Goal: Task Accomplishment & Management: Complete application form

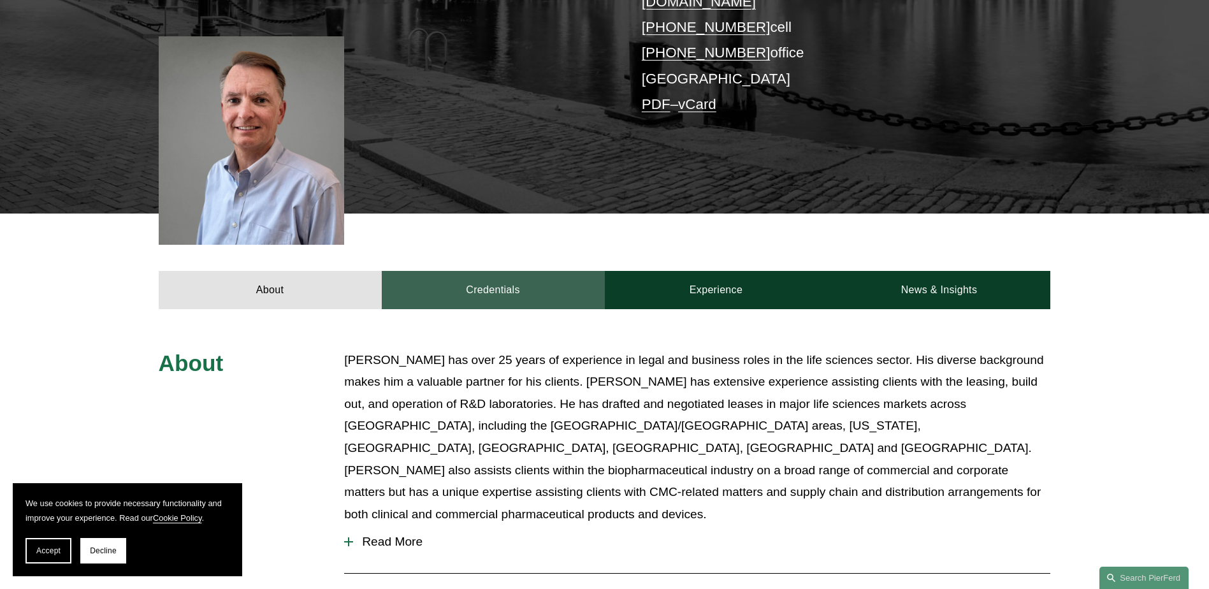
scroll to position [318, 0]
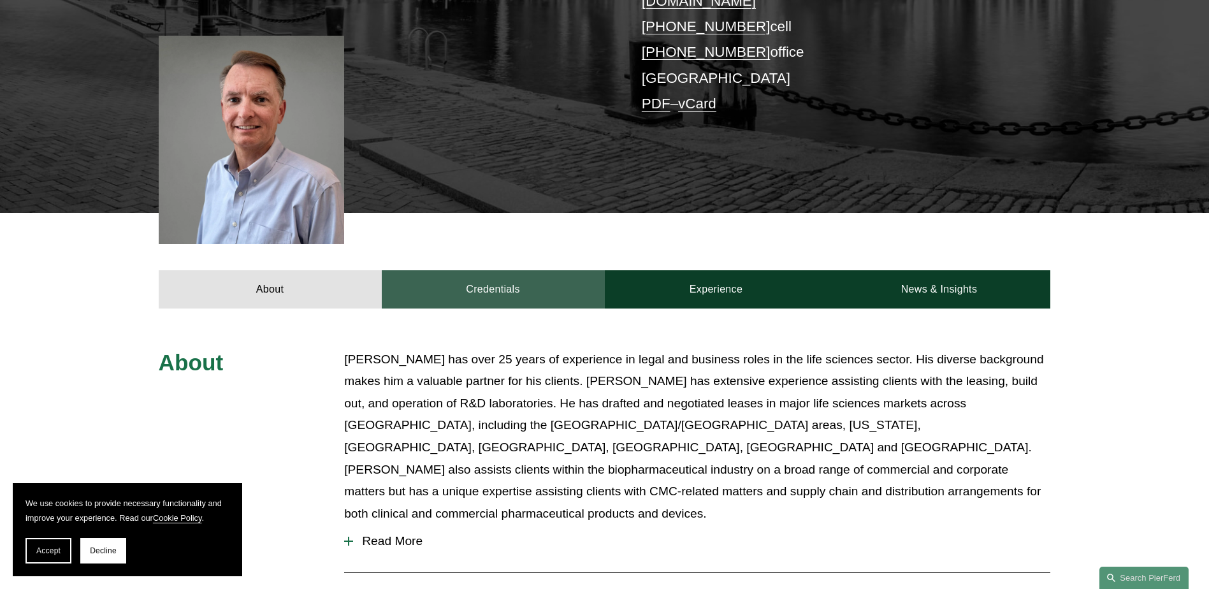
click at [538, 270] on link "Credentials" at bounding box center [493, 289] width 223 height 38
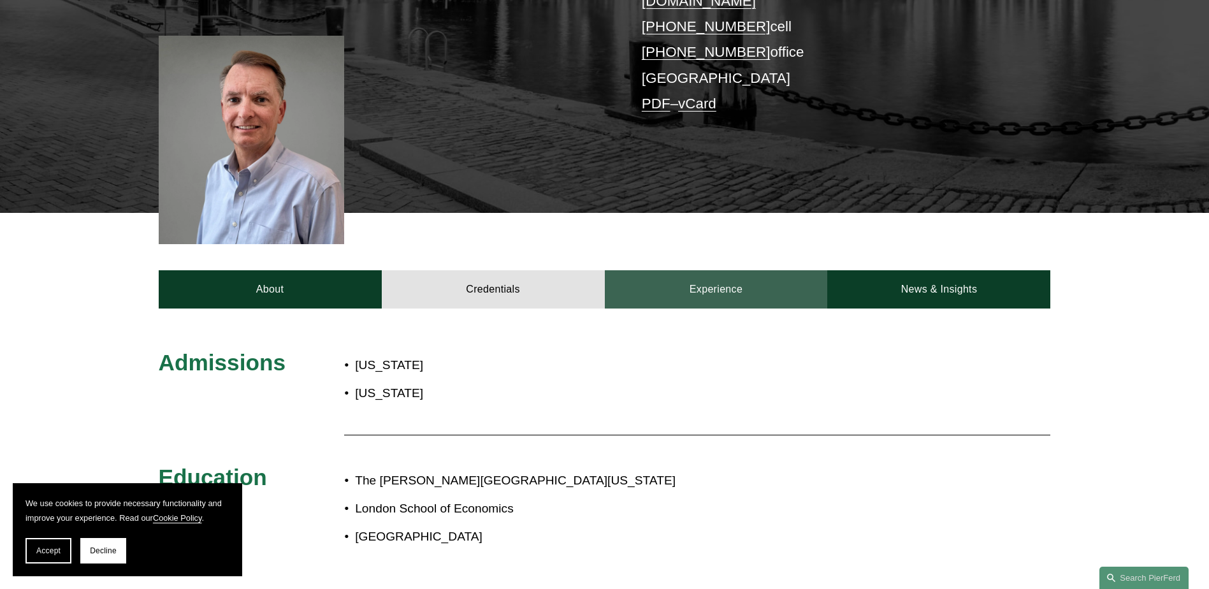
click at [770, 270] on link "Experience" at bounding box center [716, 289] width 223 height 38
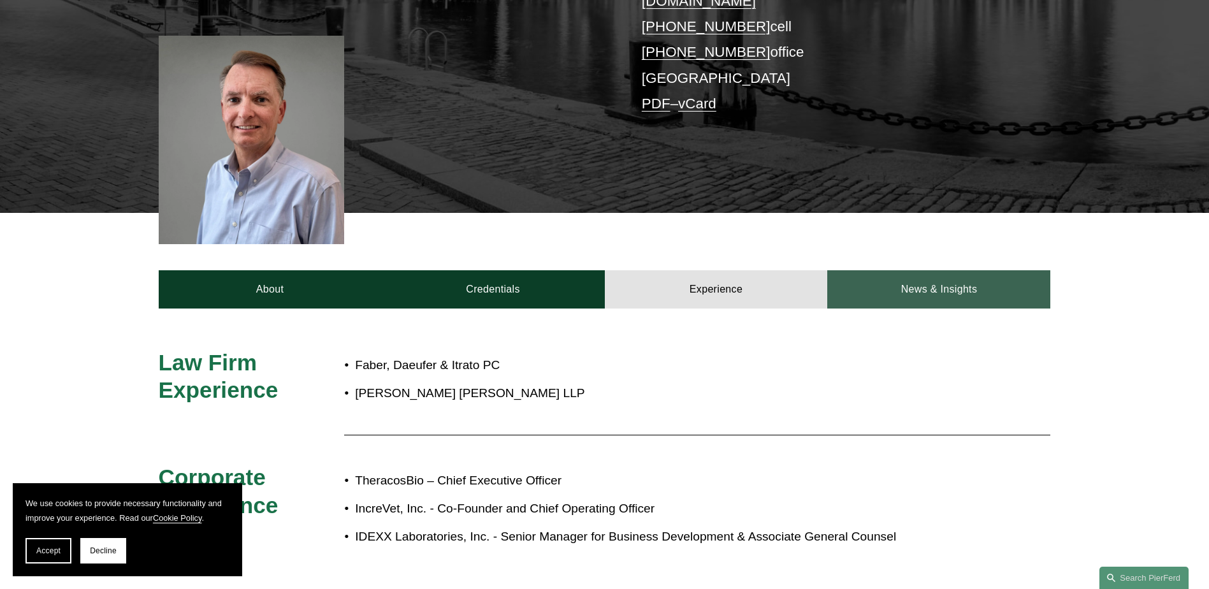
click at [879, 272] on link "News & Insights" at bounding box center [938, 289] width 223 height 38
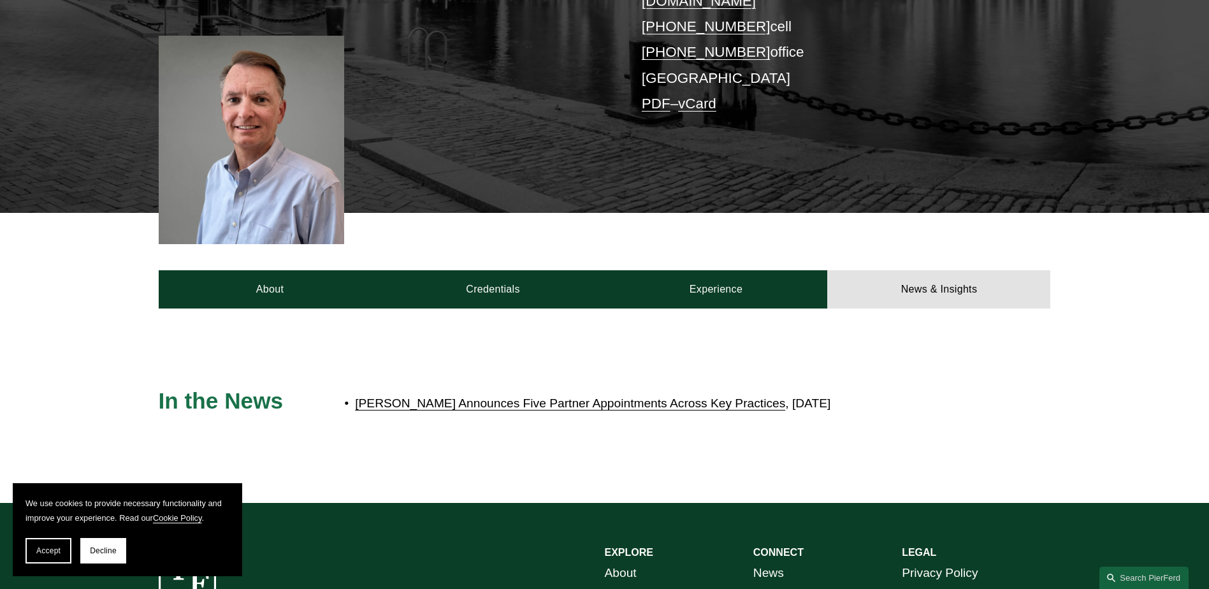
click at [628, 396] on link "Pierson Ferdinand Announces Five Partner Appointments Across Key Practices" at bounding box center [570, 402] width 430 height 13
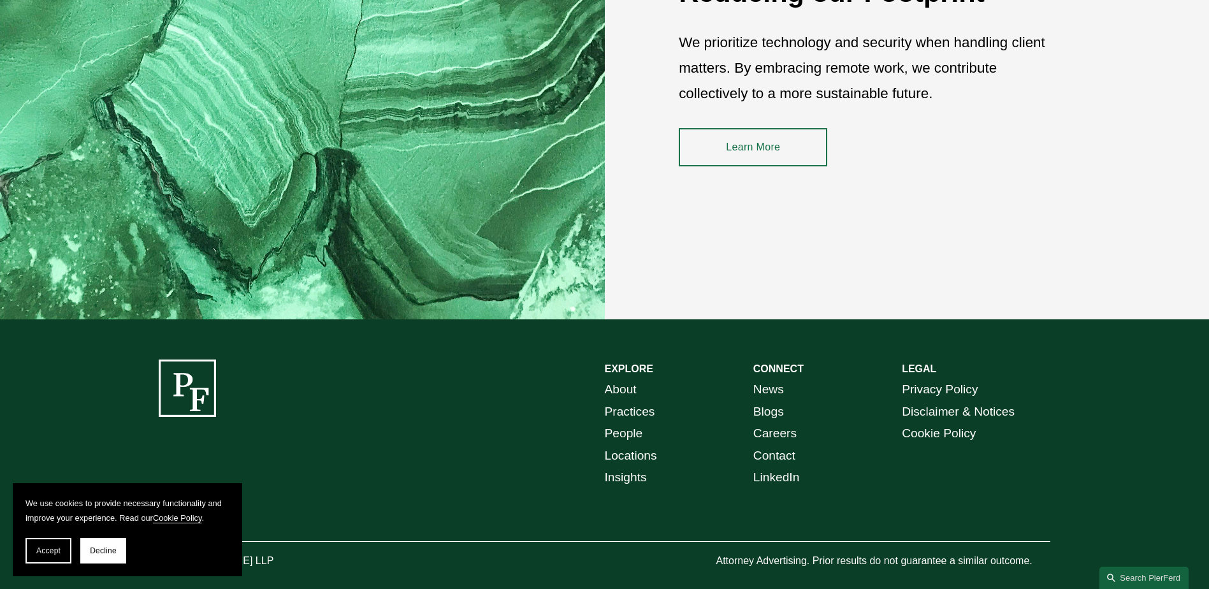
scroll to position [1911, 0]
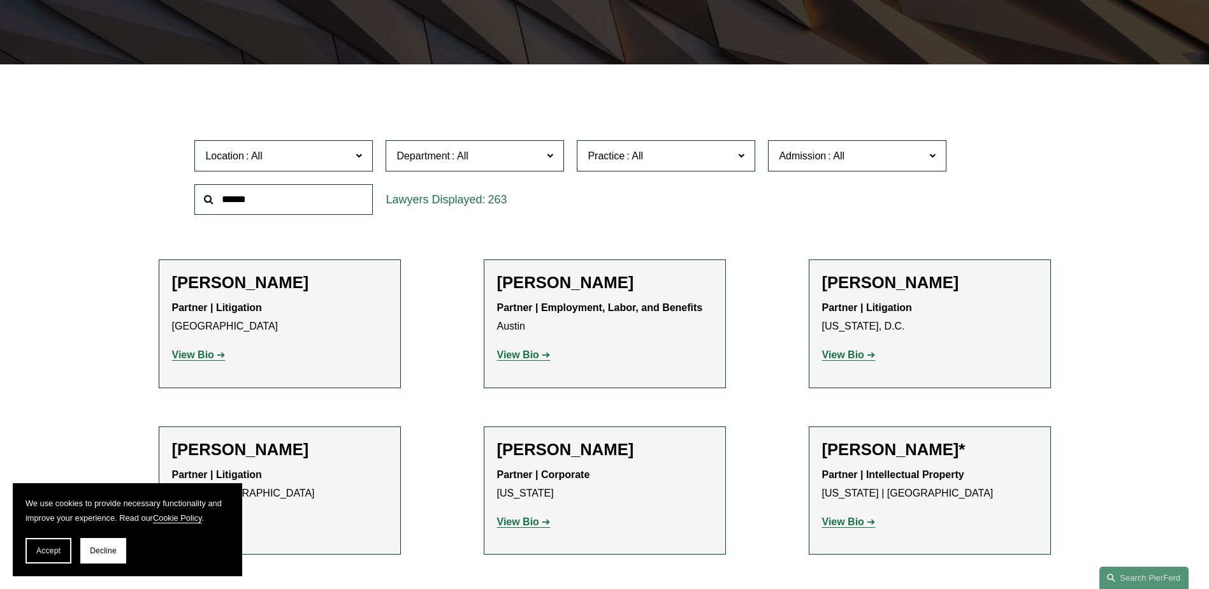
scroll to position [318, 0]
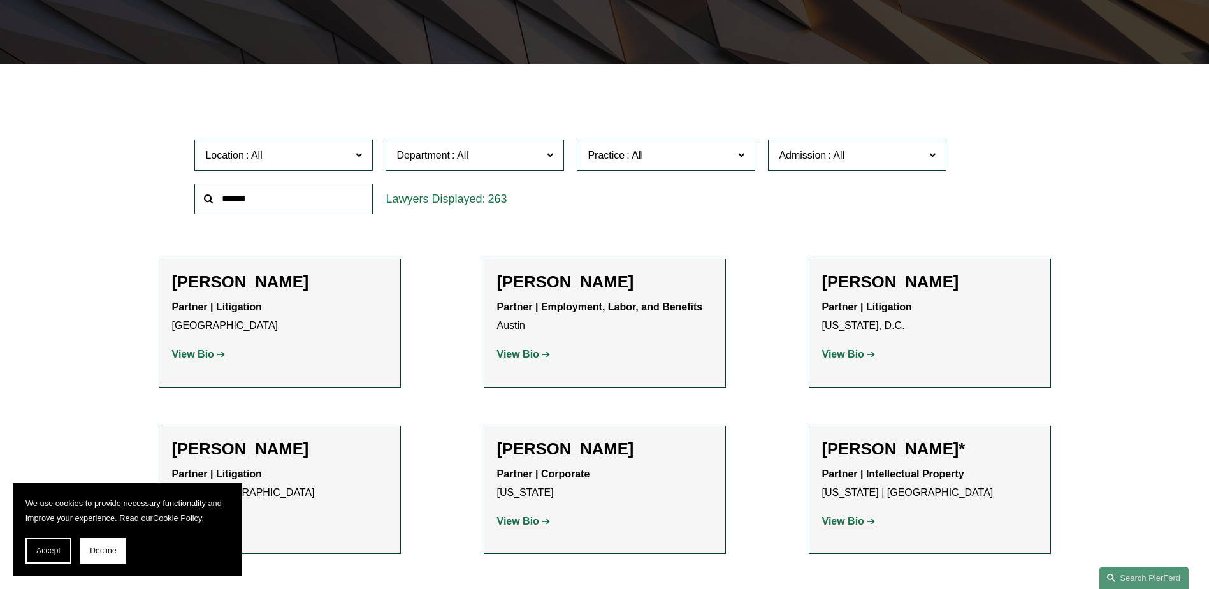
click at [294, 167] on label "Location" at bounding box center [283, 155] width 178 height 31
click at [0, 0] on link "Boston" at bounding box center [0, 0] width 0 height 0
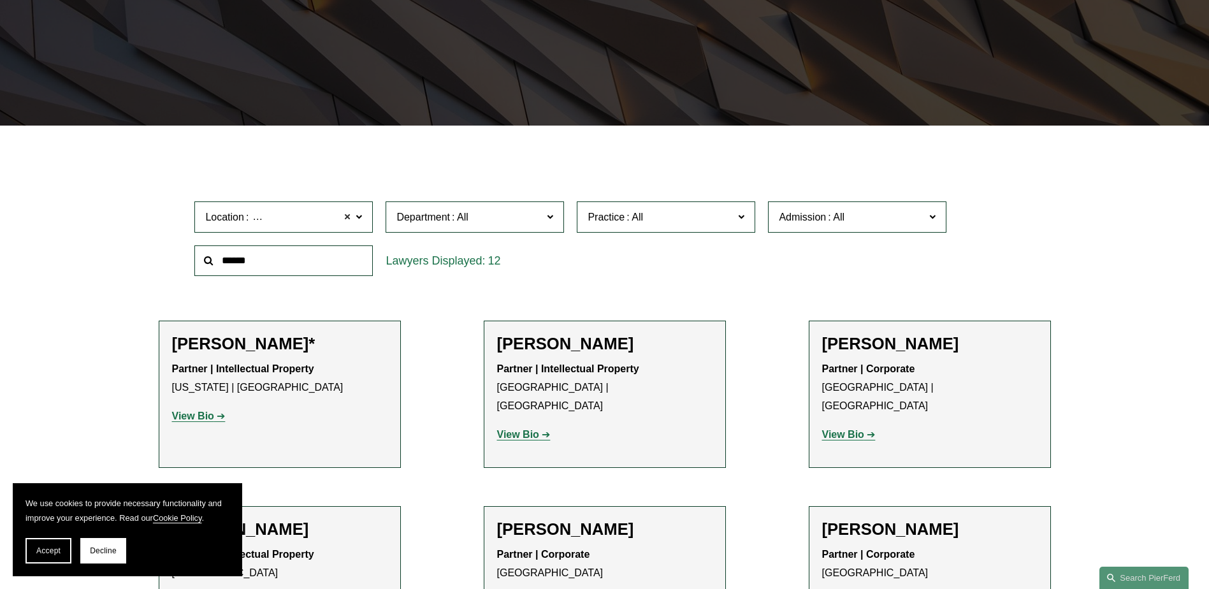
scroll to position [256, 0]
click at [347, 219] on span at bounding box center [347, 217] width 8 height 17
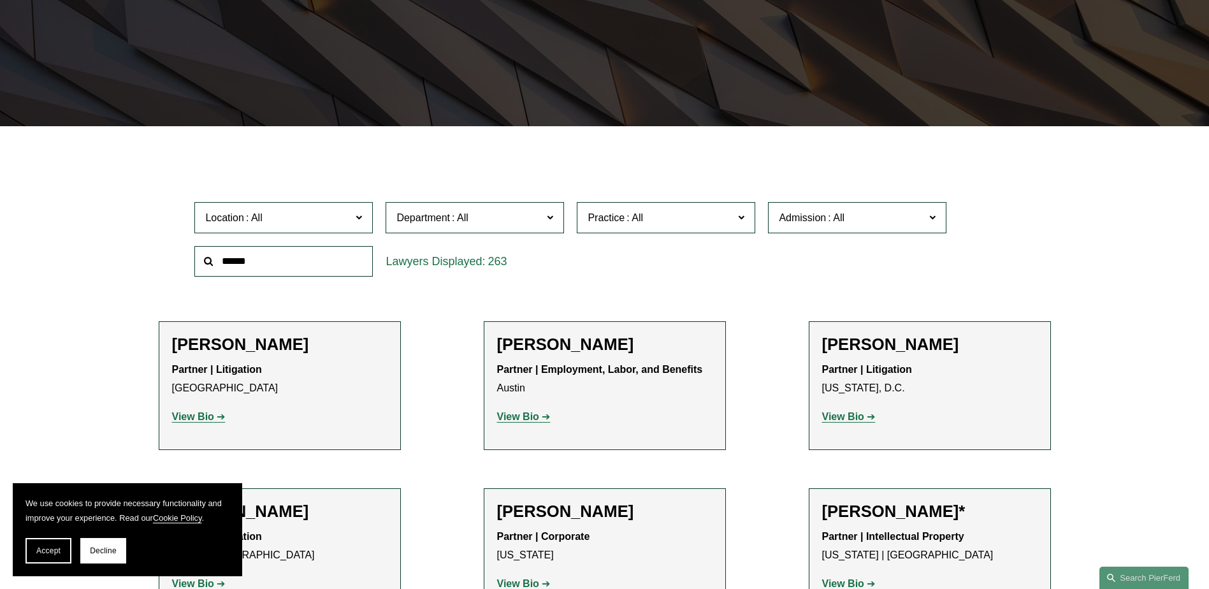
click at [463, 219] on span at bounding box center [460, 217] width 20 height 11
drag, startPoint x: 610, startPoint y: 213, endPoint x: 617, endPoint y: 213, distance: 7.0
click at [612, 213] on span "Practice" at bounding box center [661, 217] width 146 height 17
click at [826, 214] on span at bounding box center [836, 217] width 20 height 11
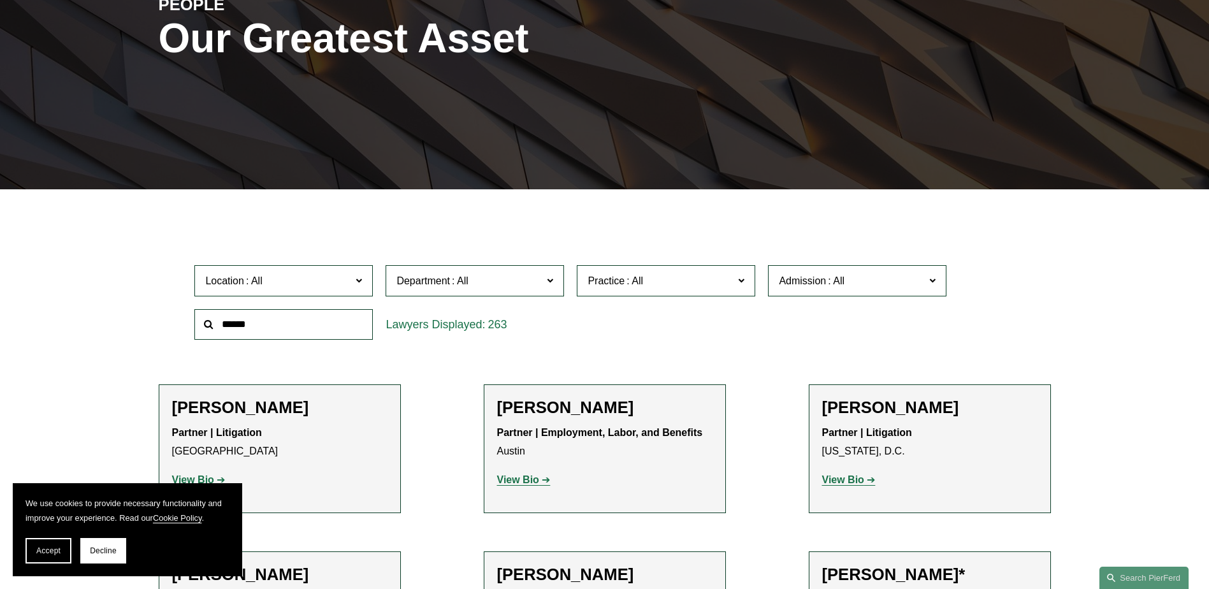
scroll to position [192, 0]
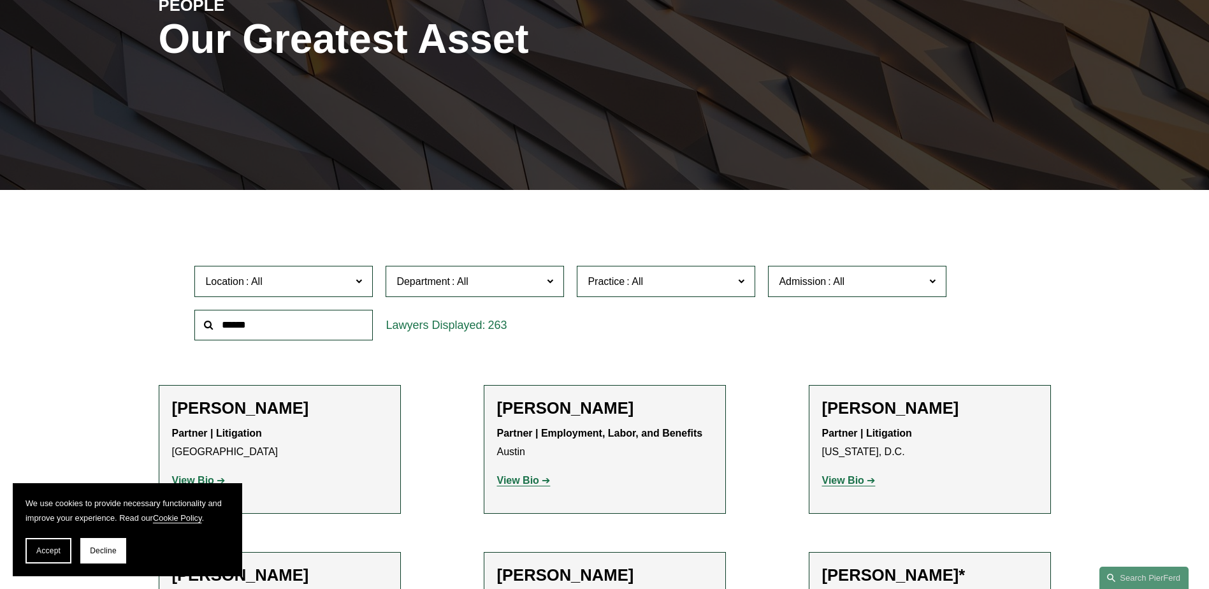
click at [273, 268] on label "Location" at bounding box center [283, 281] width 178 height 31
click at [0, 0] on link "All" at bounding box center [0, 0] width 0 height 0
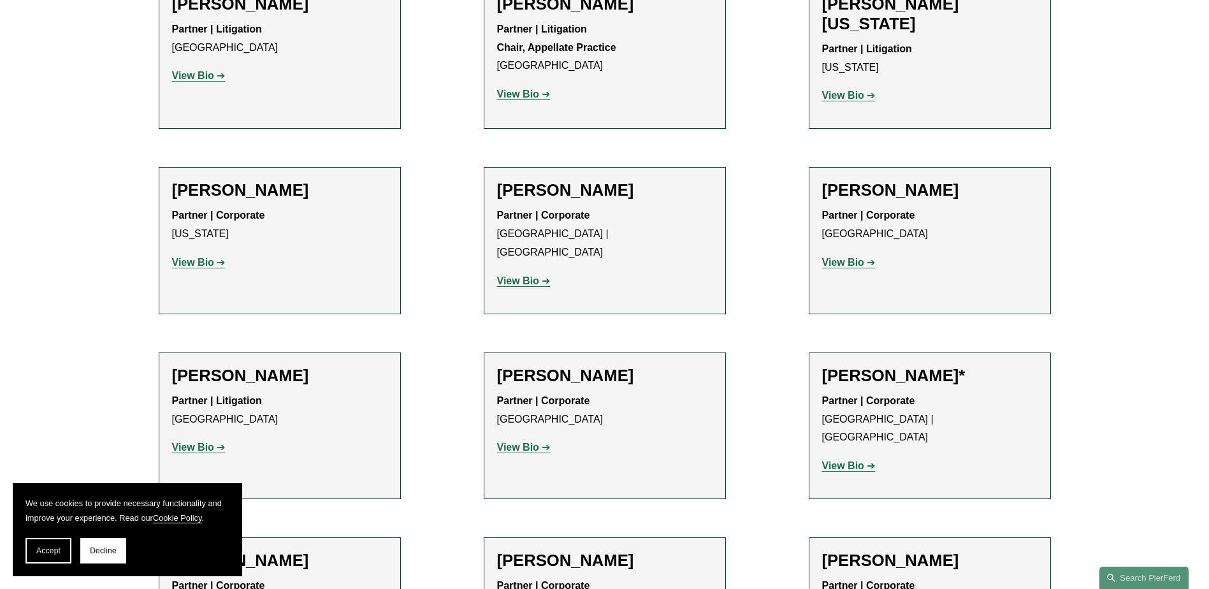
scroll to position [15863, 0]
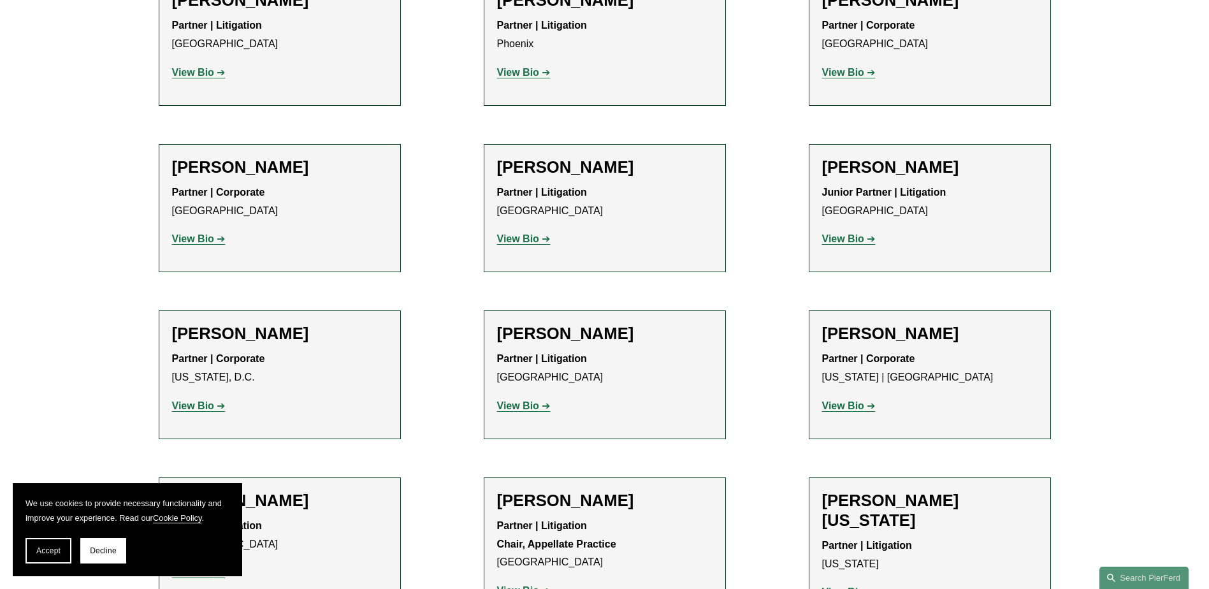
scroll to position [15421, 0]
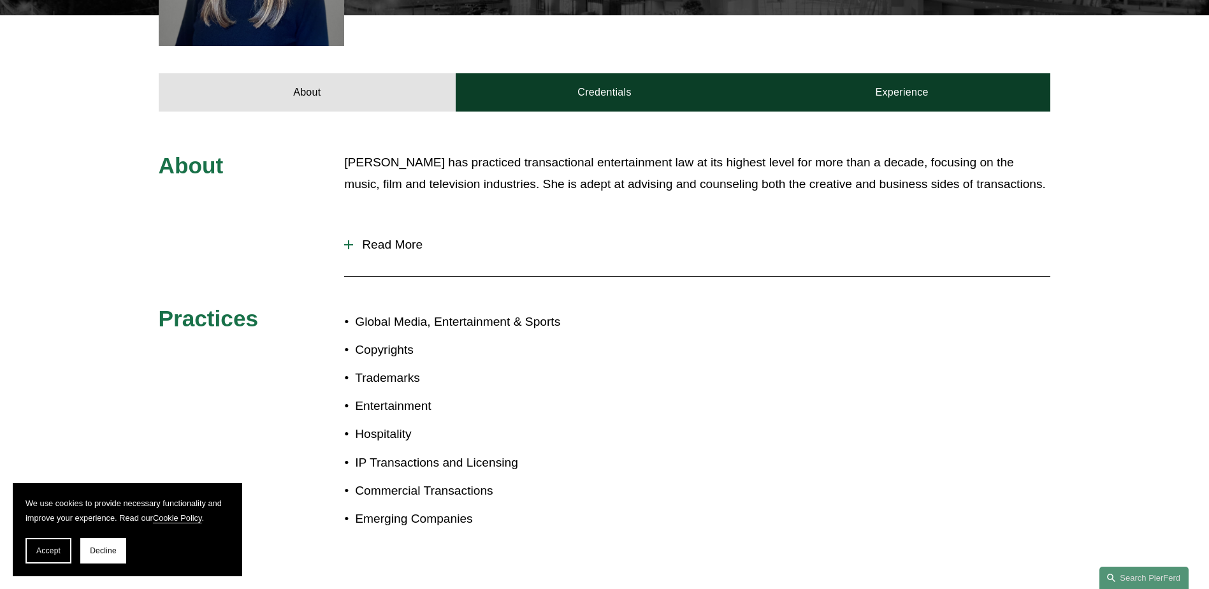
drag, startPoint x: 623, startPoint y: 142, endPoint x: 773, endPoint y: 233, distance: 175.0
click at [774, 233] on div "About [PERSON_NAME] has practiced transactional entertainment law at its highes…" at bounding box center [604, 353] width 1209 height 482
click at [773, 237] on span "Read More" at bounding box center [701, 244] width 697 height 14
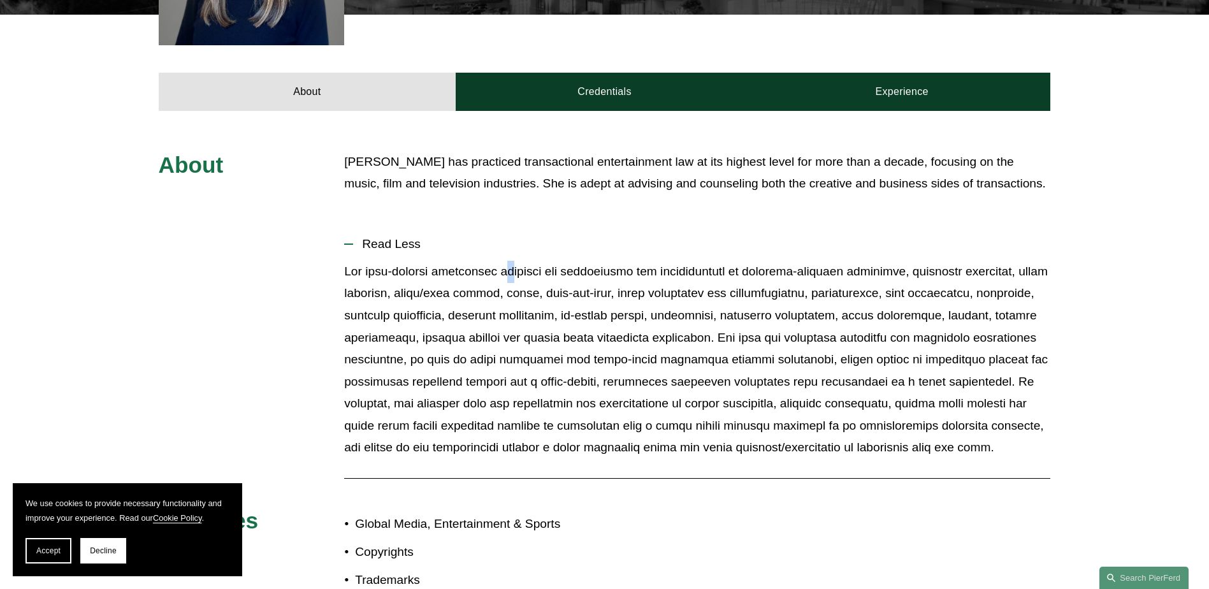
drag, startPoint x: 506, startPoint y: 260, endPoint x: 515, endPoint y: 265, distance: 10.3
click at [515, 265] on p at bounding box center [697, 360] width 706 height 198
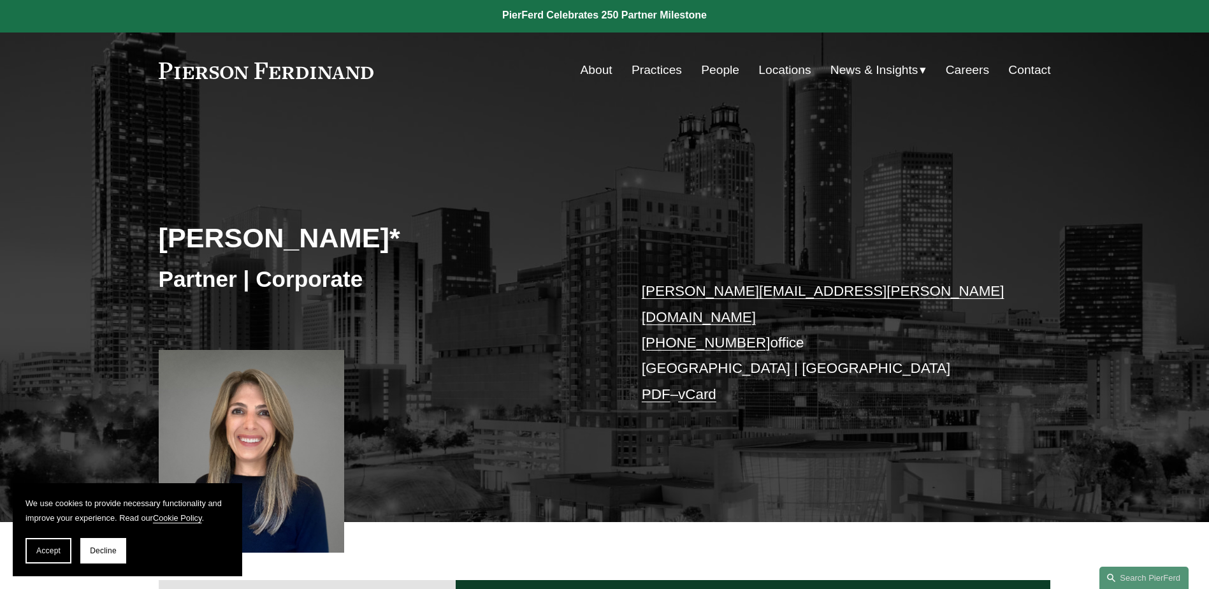
scroll to position [0, 0]
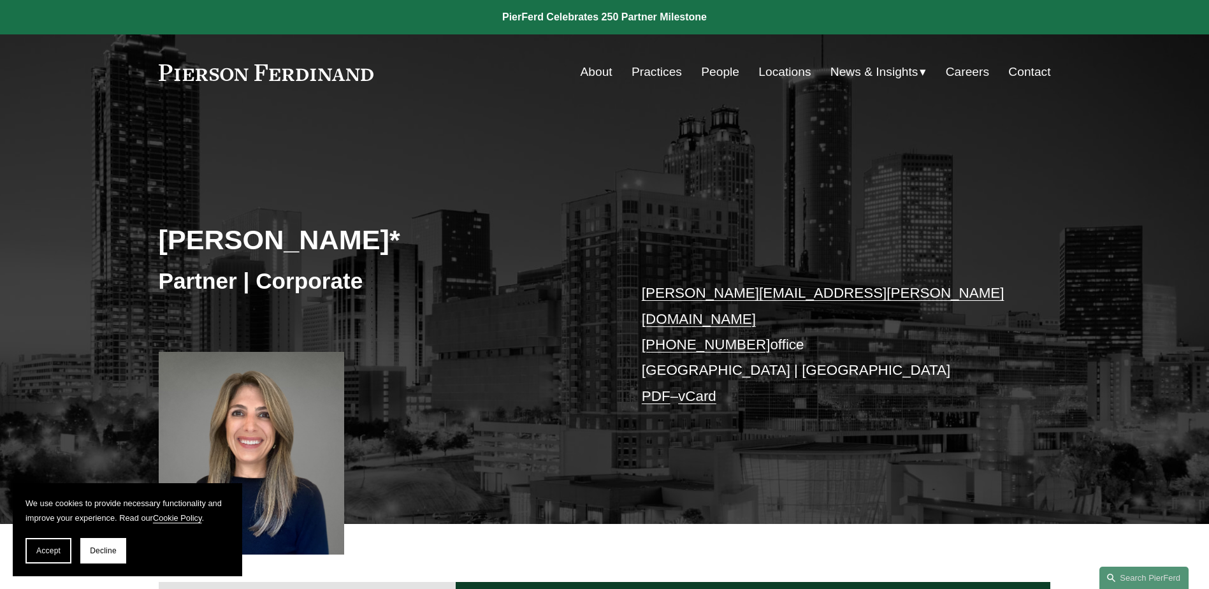
click at [338, 72] on link at bounding box center [266, 72] width 215 height 17
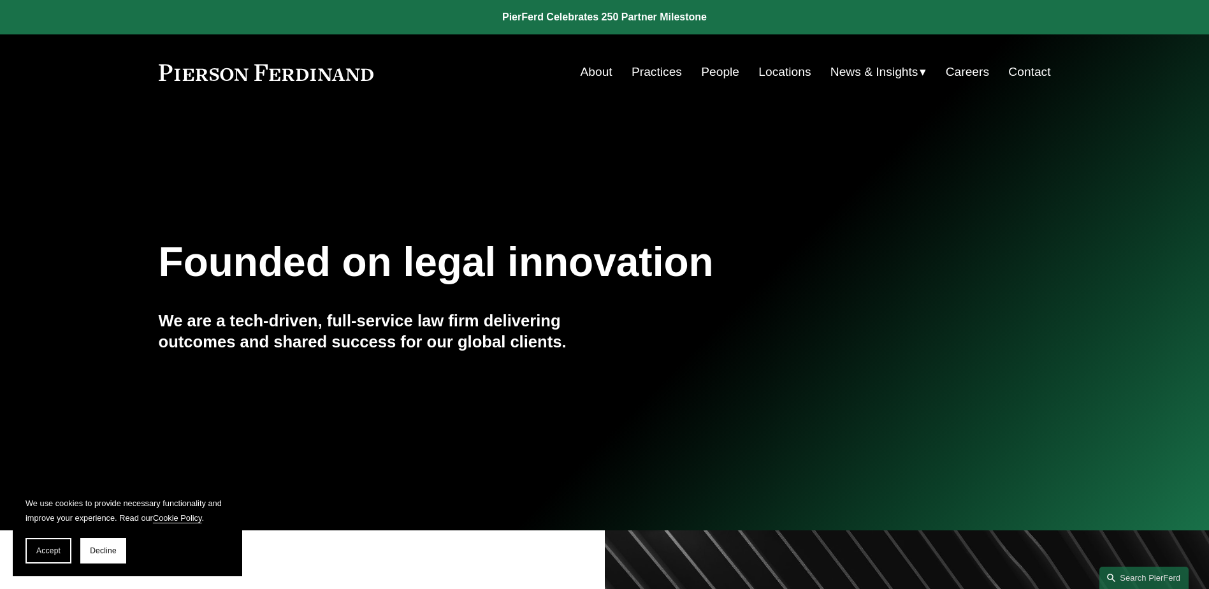
click at [965, 72] on link "Careers" at bounding box center [967, 72] width 43 height 24
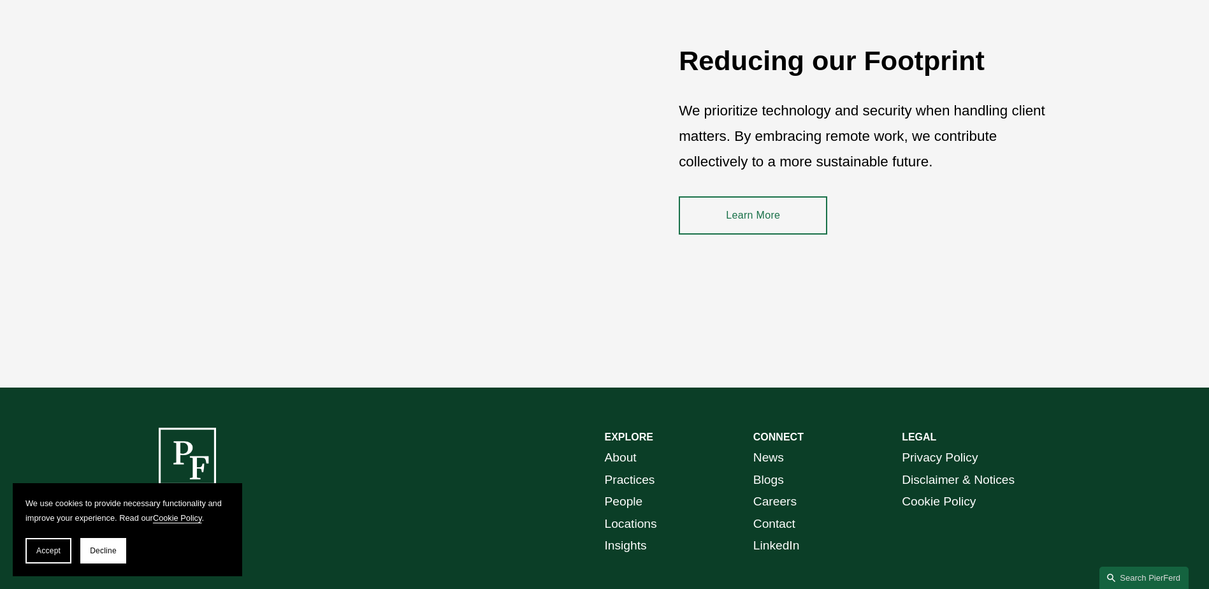
scroll to position [1847, 0]
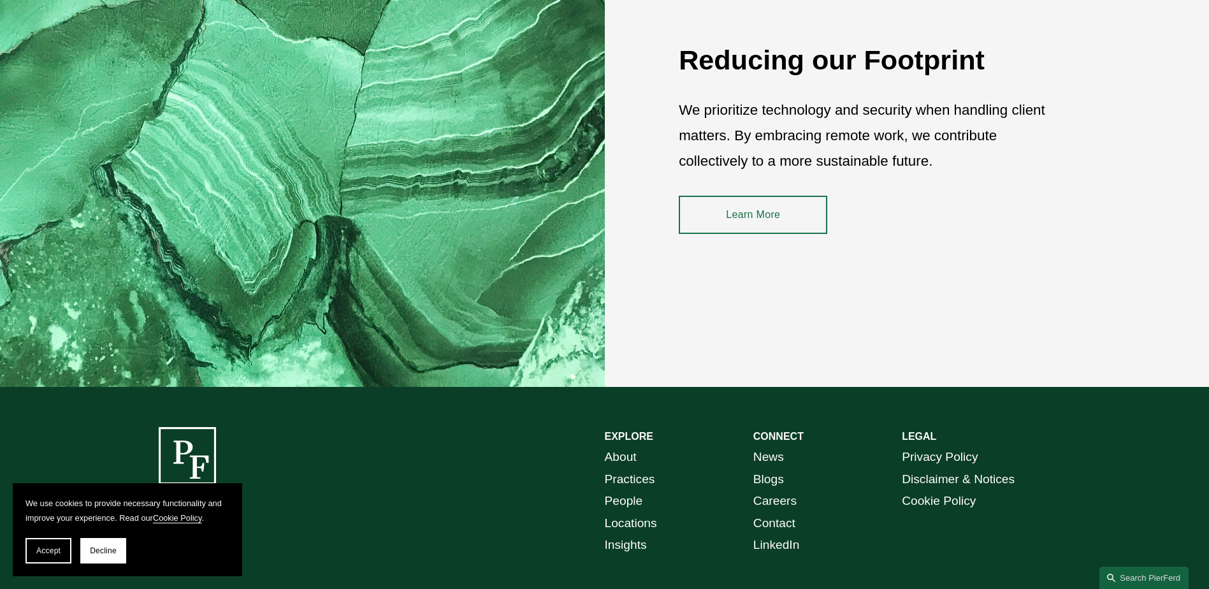
click at [727, 213] on link "Learn More" at bounding box center [753, 215] width 148 height 38
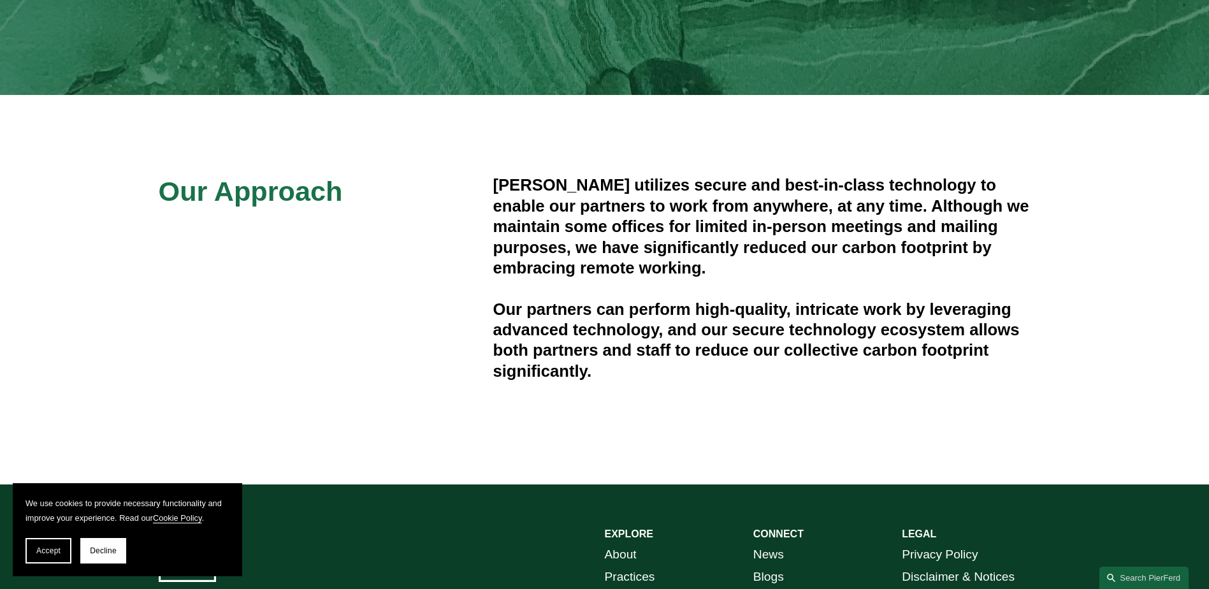
scroll to position [286, 0]
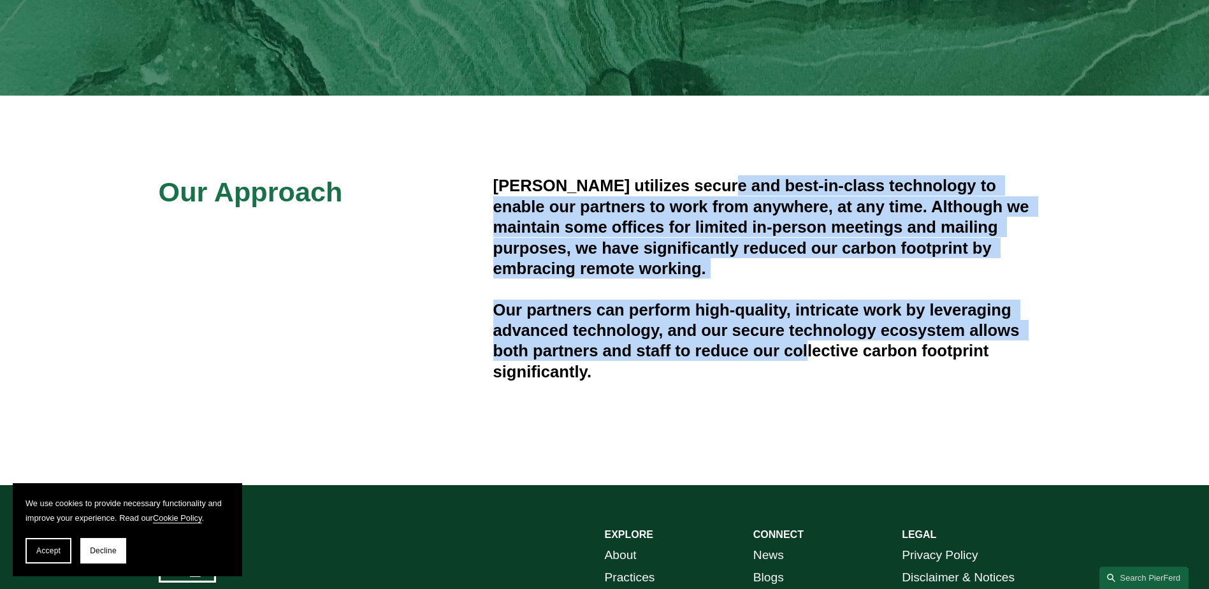
drag, startPoint x: 709, startPoint y: 155, endPoint x: 802, endPoint y: 370, distance: 234.4
click at [802, 370] on div "Our Approach Pierson Ferdinand utilizes secure and best-in-class technology to …" at bounding box center [604, 291] width 1209 height 390
drag, startPoint x: 802, startPoint y: 370, endPoint x: 789, endPoint y: 394, distance: 27.4
click at [792, 389] on div "Pierson Ferdinand utilizes secure and best-in-class technology to enable our pa…" at bounding box center [772, 290] width 558 height 230
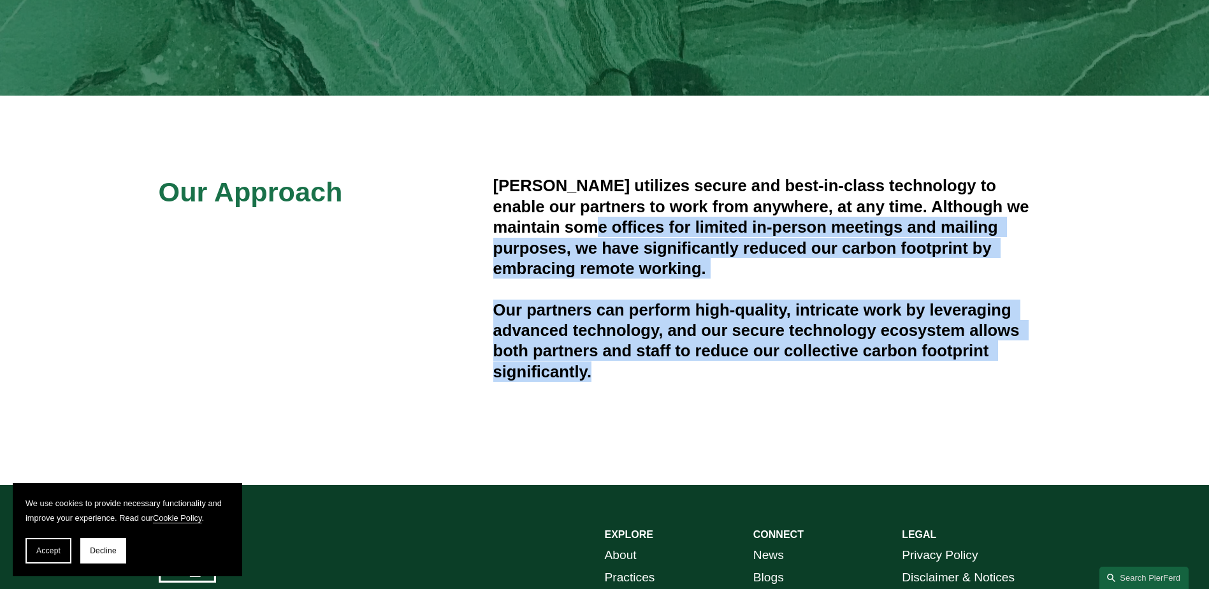
drag, startPoint x: 763, startPoint y: 409, endPoint x: 553, endPoint y: 228, distance: 277.4
click at [553, 228] on div "Our Approach Pierson Ferdinand utilizes secure and best-in-class technology to …" at bounding box center [604, 291] width 1209 height 390
click at [553, 228] on h4 "Pierson Ferdinand utilizes secure and best-in-class technology to enable our pa…" at bounding box center [772, 226] width 558 height 103
drag, startPoint x: 528, startPoint y: 232, endPoint x: 807, endPoint y: 379, distance: 315.8
click at [807, 379] on div "Pierson Ferdinand utilizes secure and best-in-class technology to enable our pa…" at bounding box center [772, 278] width 558 height 206
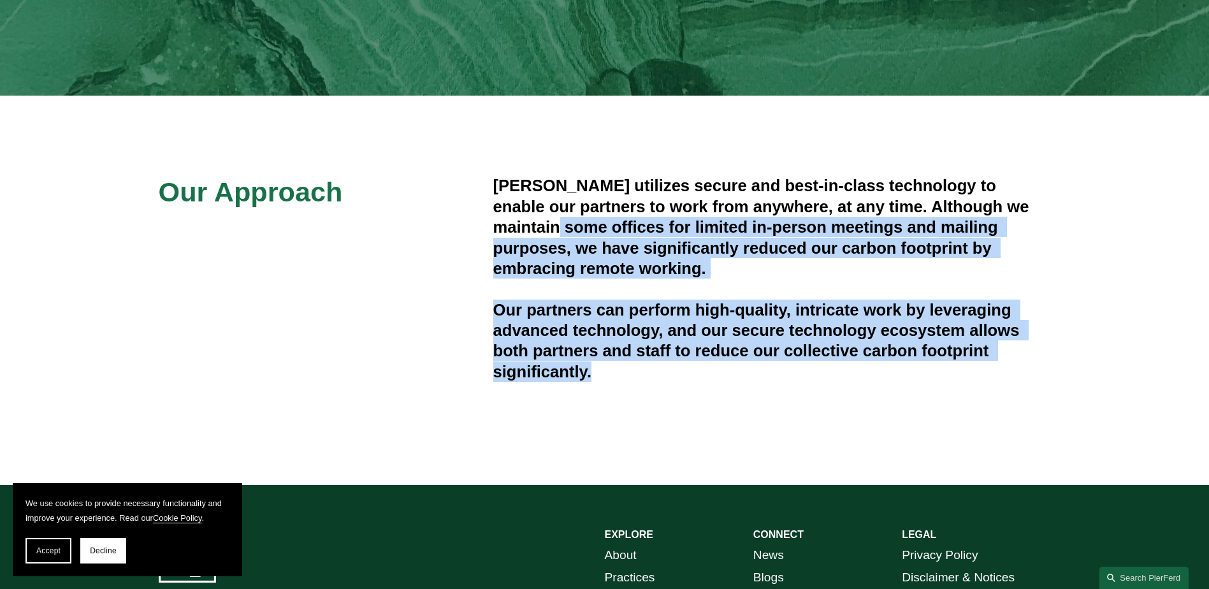
click at [807, 379] on h4 "Our partners can perform high-quality, intricate work by leveraging advanced te…" at bounding box center [772, 340] width 558 height 83
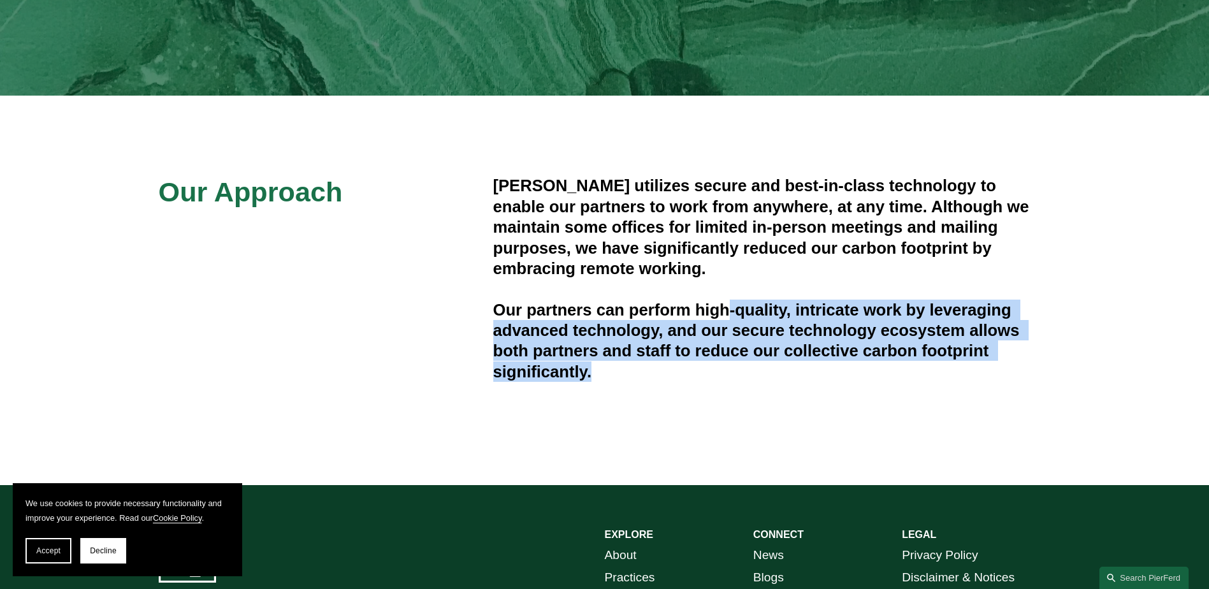
drag, startPoint x: 675, startPoint y: 340, endPoint x: 724, endPoint y: 320, distance: 52.9
click at [724, 320] on div "Pierson Ferdinand utilizes secure and best-in-class technology to enable our pa…" at bounding box center [772, 290] width 558 height 230
click at [723, 320] on h4 "Our partners can perform high-quality, intricate work by leveraging advanced te…" at bounding box center [772, 340] width 558 height 83
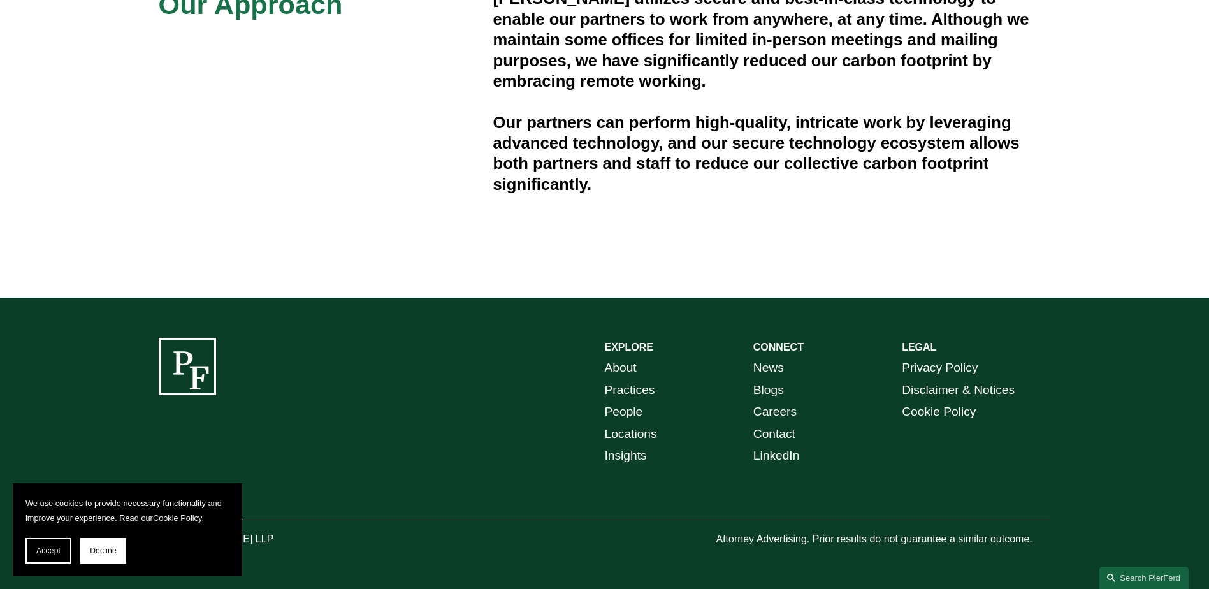
scroll to position [476, 0]
click at [767, 411] on link "Careers" at bounding box center [774, 412] width 43 height 22
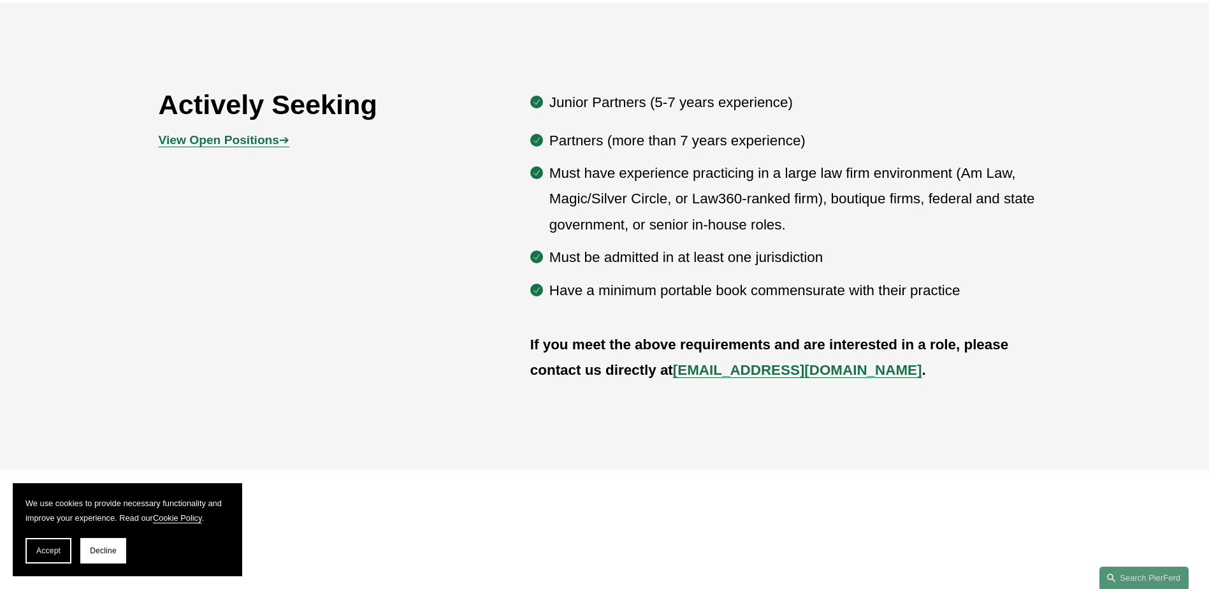
scroll to position [765, 0]
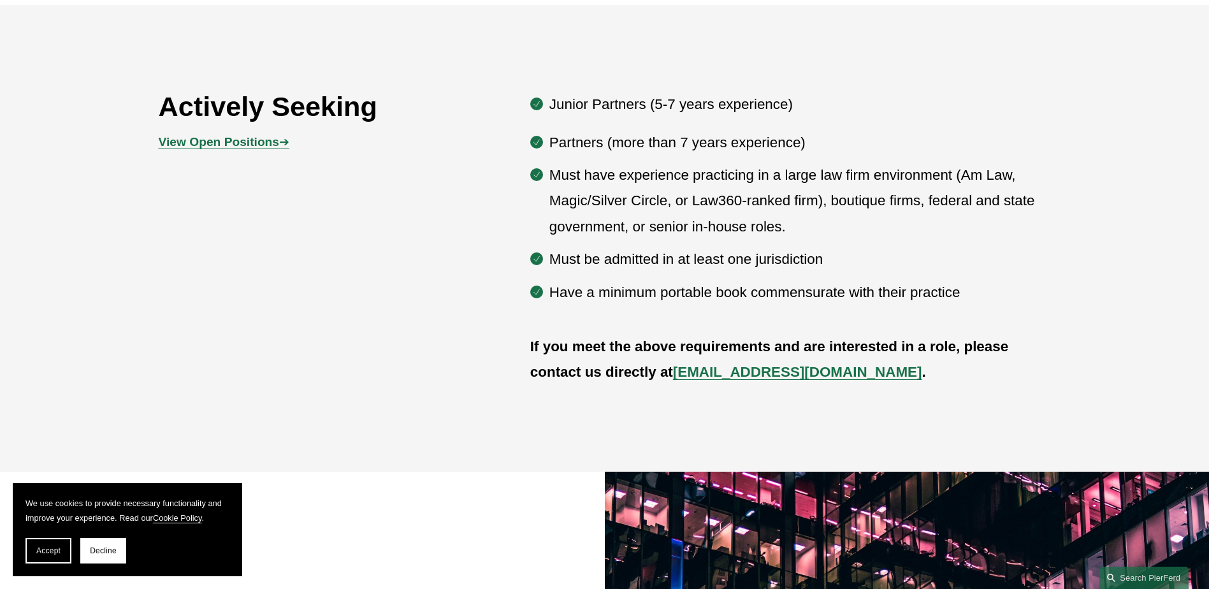
click at [224, 131] on div "View Open Positions ➔" at bounding box center [270, 142] width 223 height 38
click at [229, 143] on strong "View Open Positions" at bounding box center [219, 141] width 120 height 13
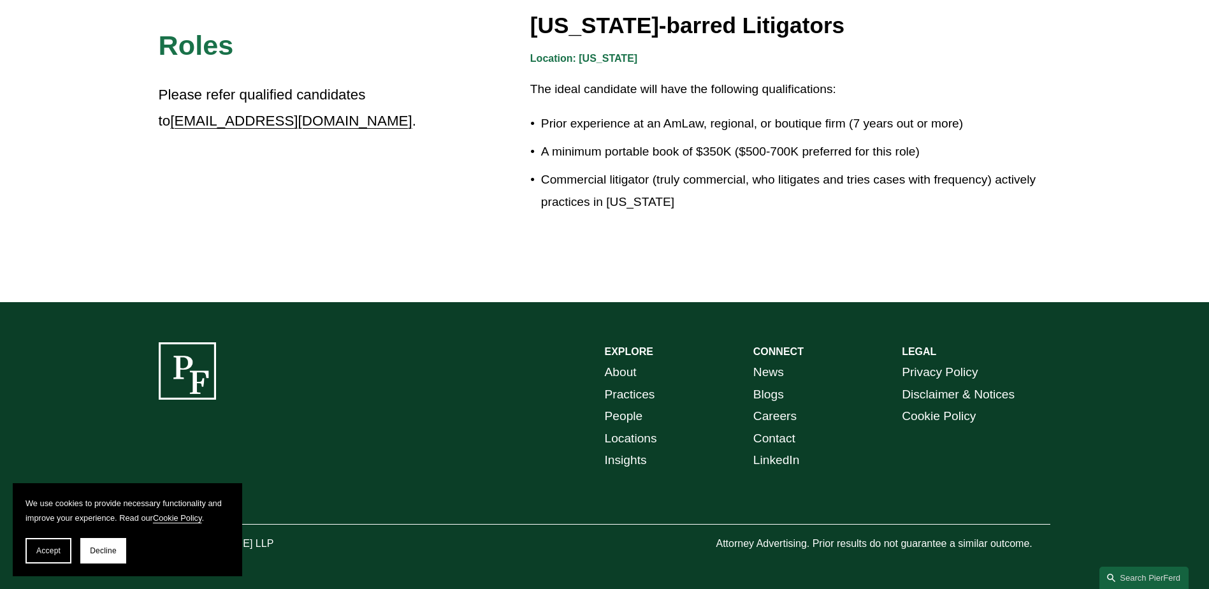
scroll to position [2322, 0]
